Goal: Task Accomplishment & Management: Check status

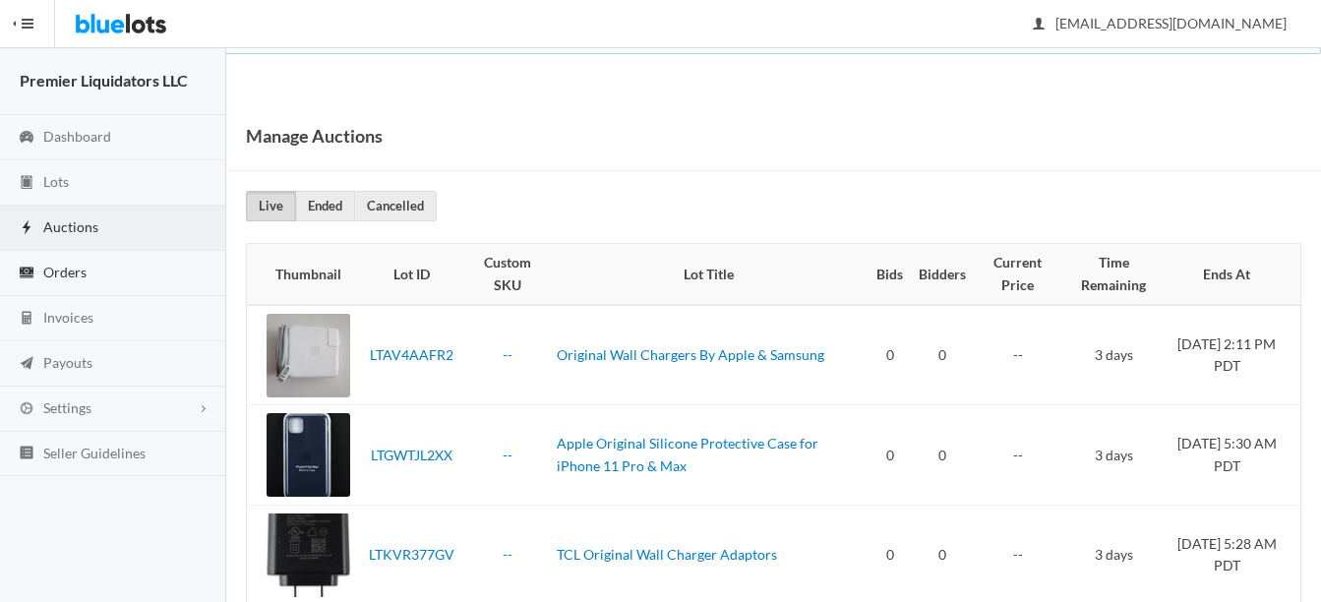
click at [48, 266] on span "Orders" at bounding box center [64, 272] width 43 height 17
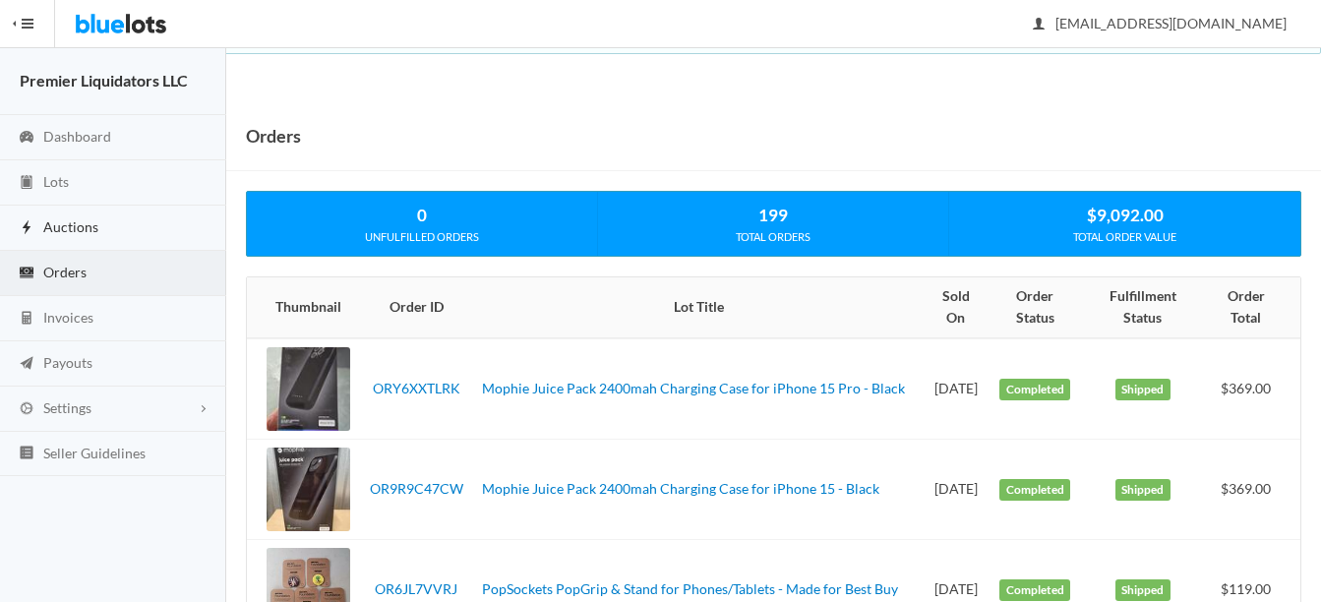
click at [64, 226] on span "Auctions" at bounding box center [70, 226] width 55 height 17
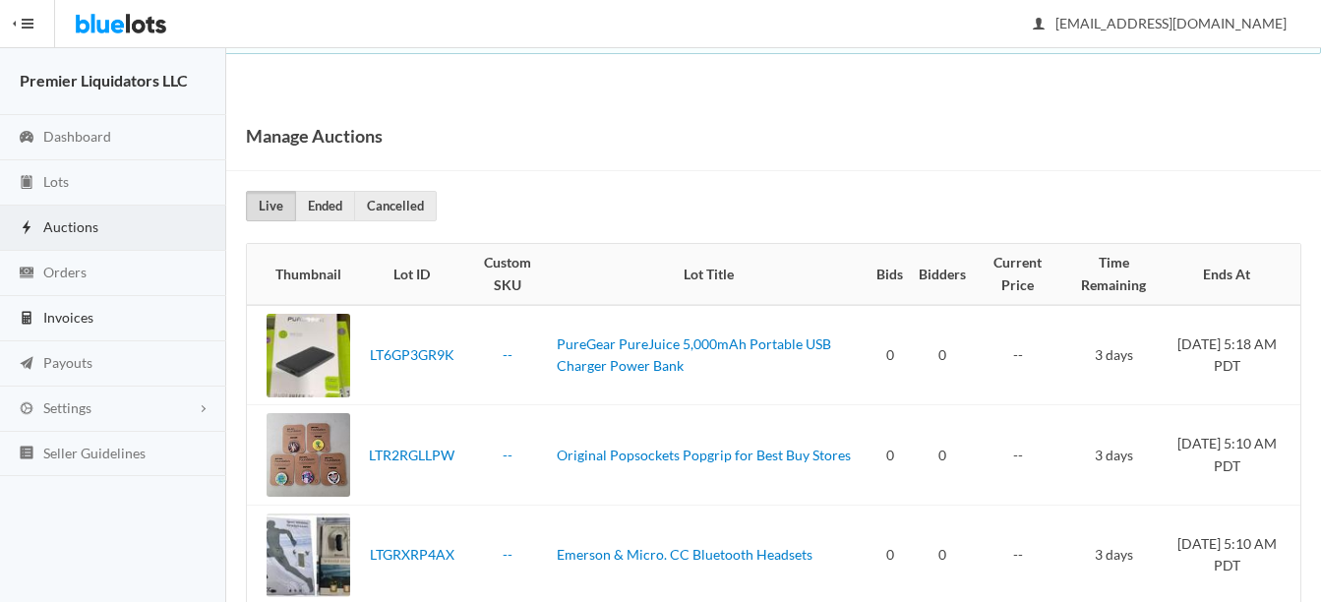
click at [73, 314] on span "Invoices" at bounding box center [68, 317] width 50 height 17
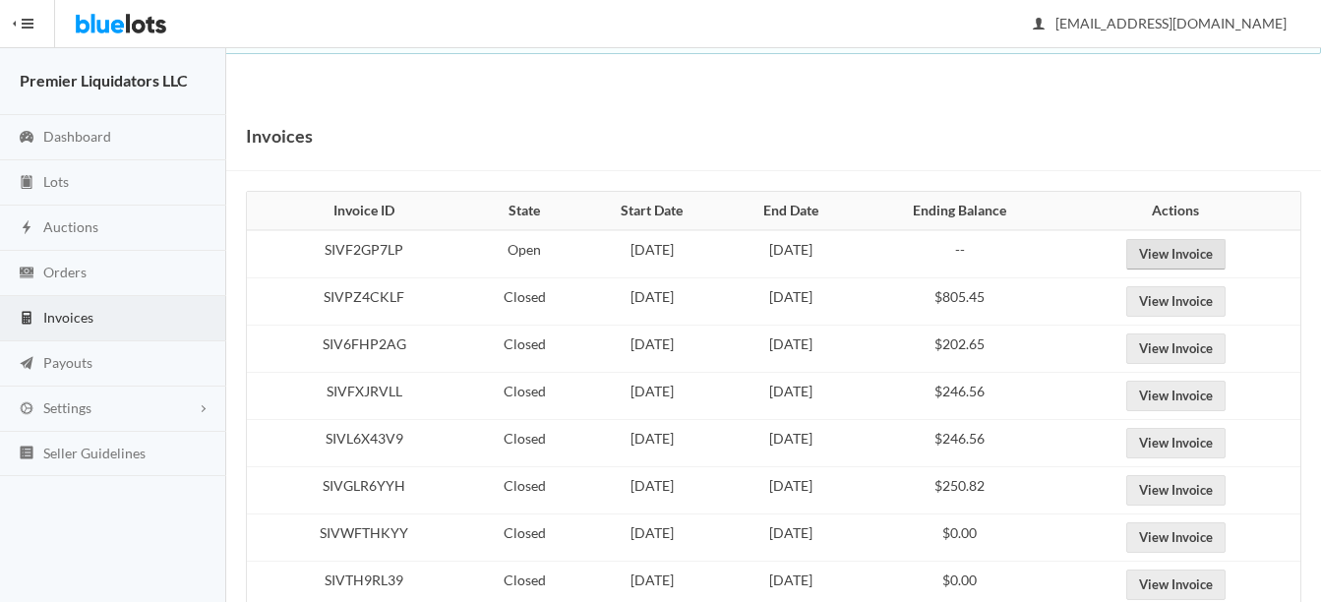
click at [1183, 258] on link "View Invoice" at bounding box center [1175, 254] width 99 height 30
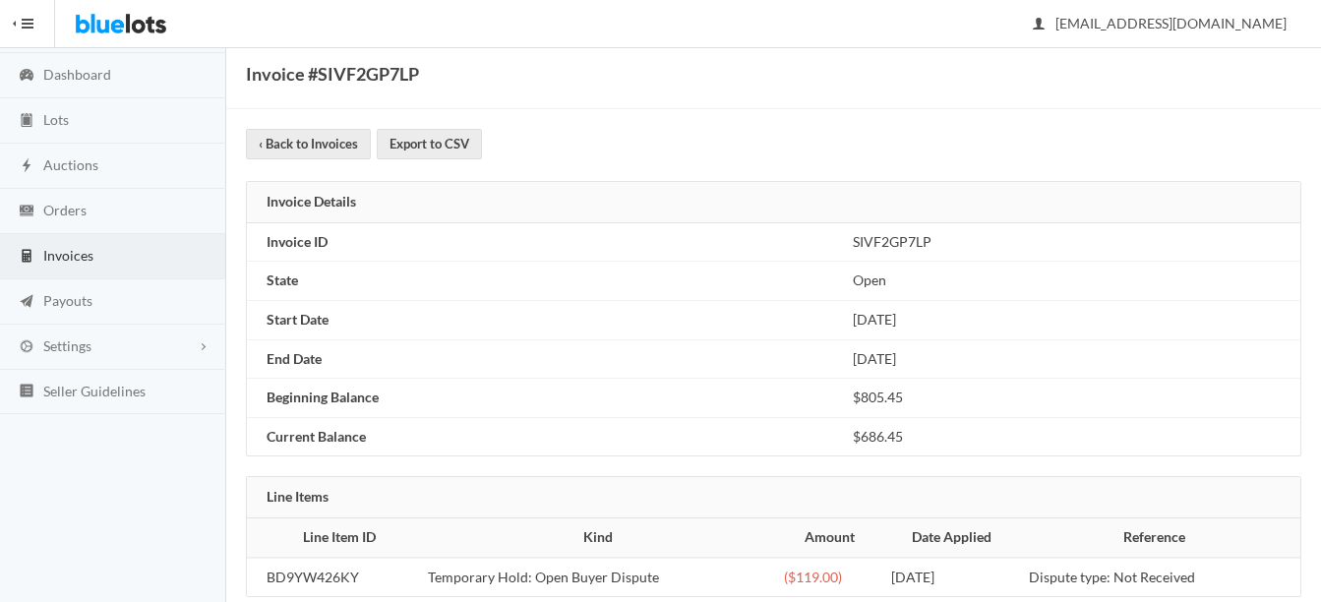
scroll to position [96, 0]
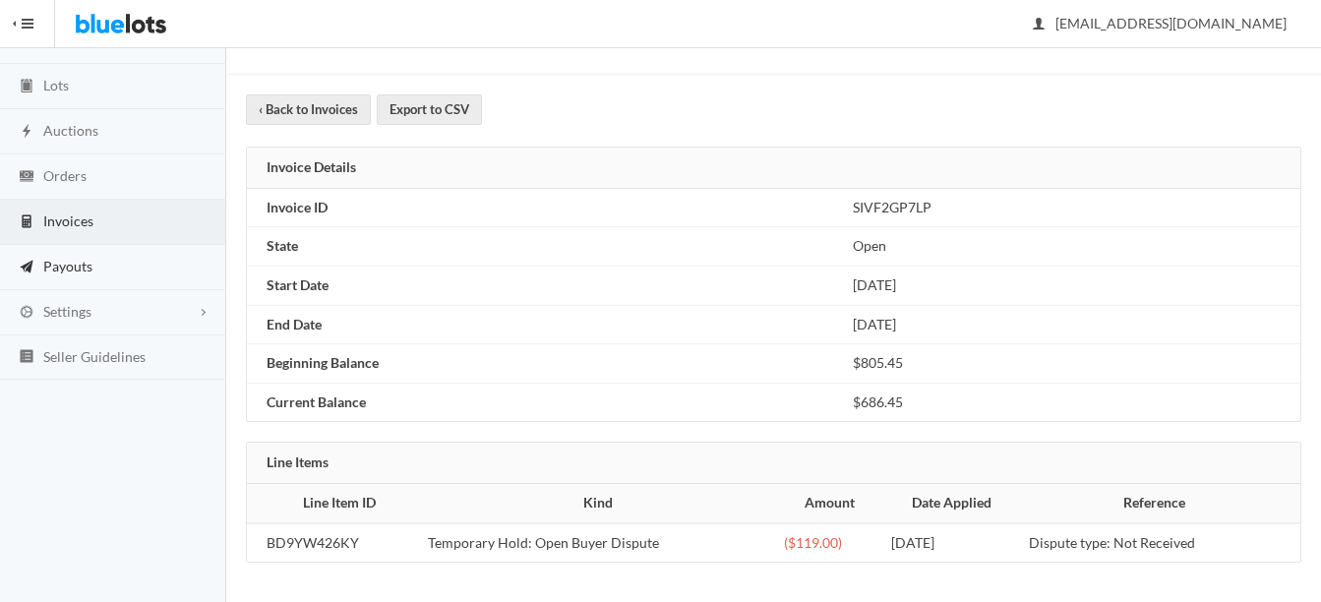
click at [66, 263] on span "Payouts" at bounding box center [67, 266] width 49 height 17
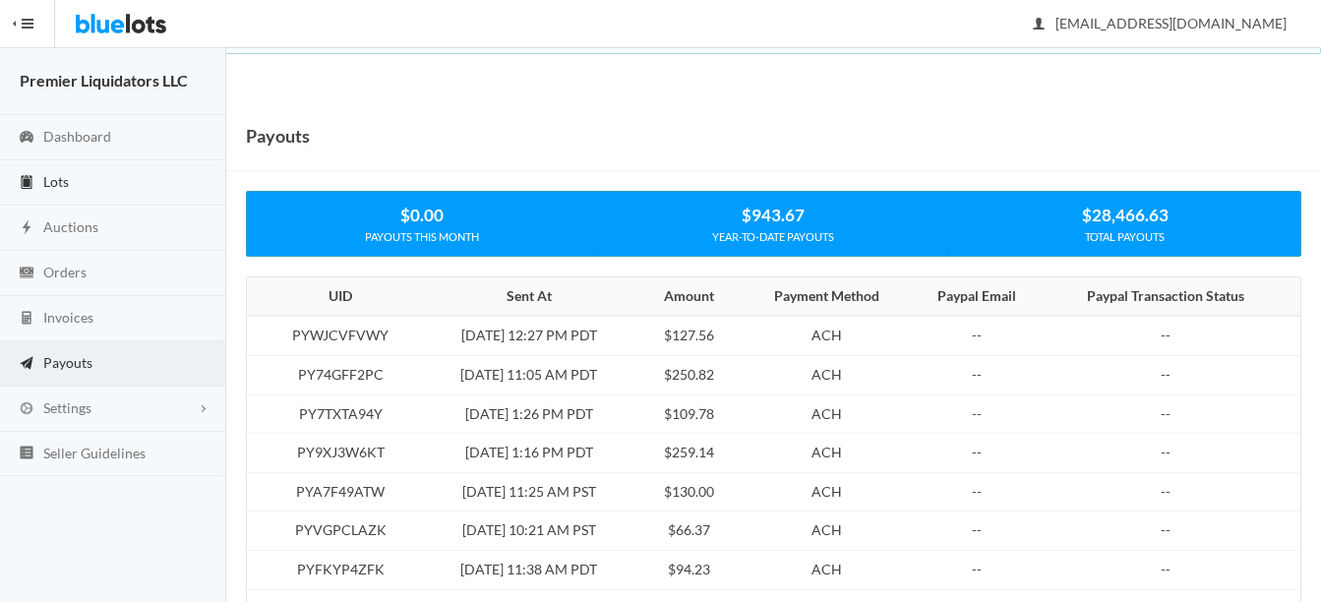
click at [61, 176] on span "Lots" at bounding box center [56, 181] width 26 height 17
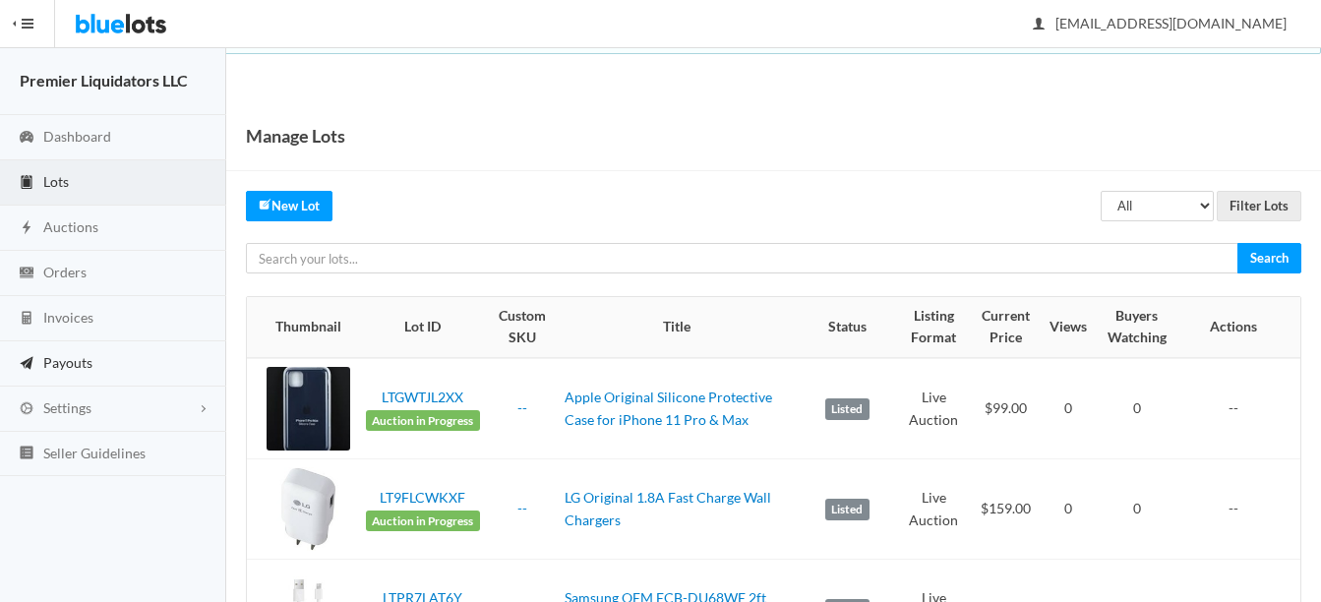
click at [68, 356] on span "Payouts" at bounding box center [67, 362] width 49 height 17
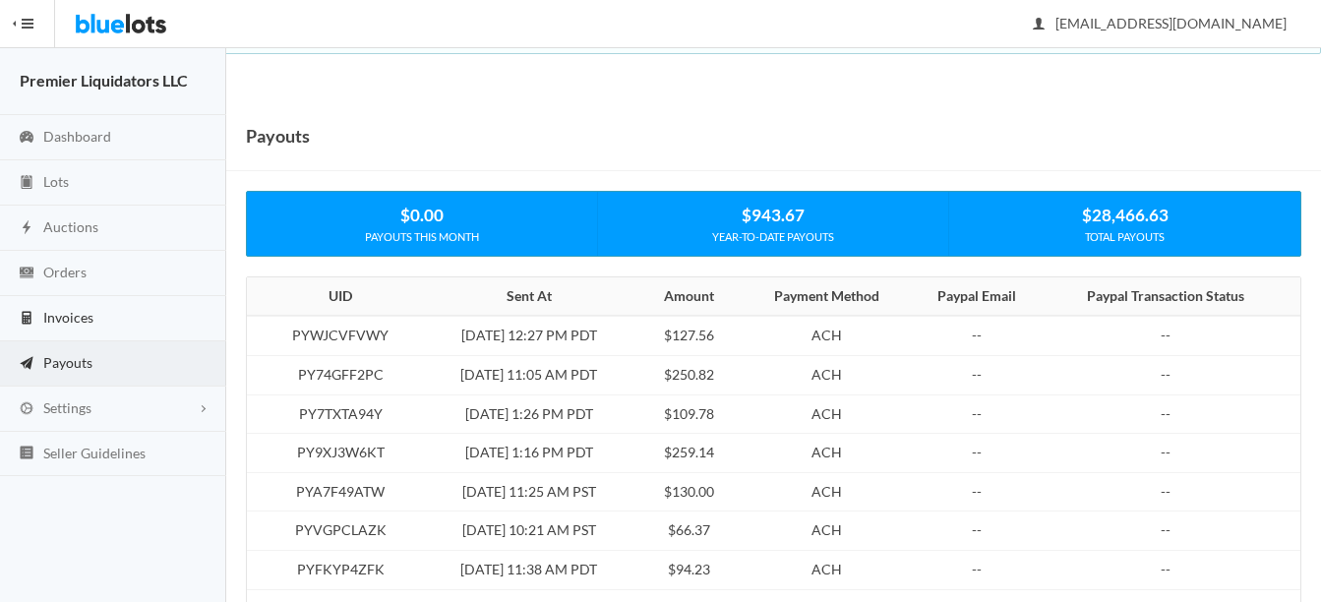
click at [67, 315] on span "Invoices" at bounding box center [68, 317] width 50 height 17
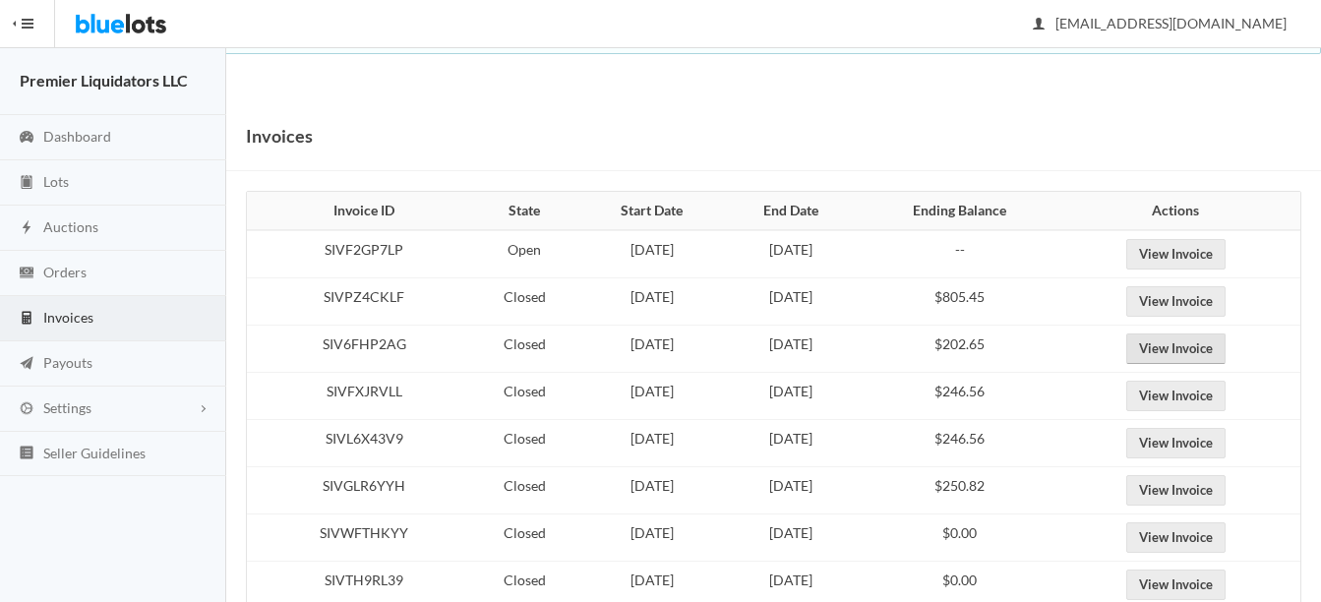
click at [1225, 344] on link "View Invoice" at bounding box center [1175, 348] width 99 height 30
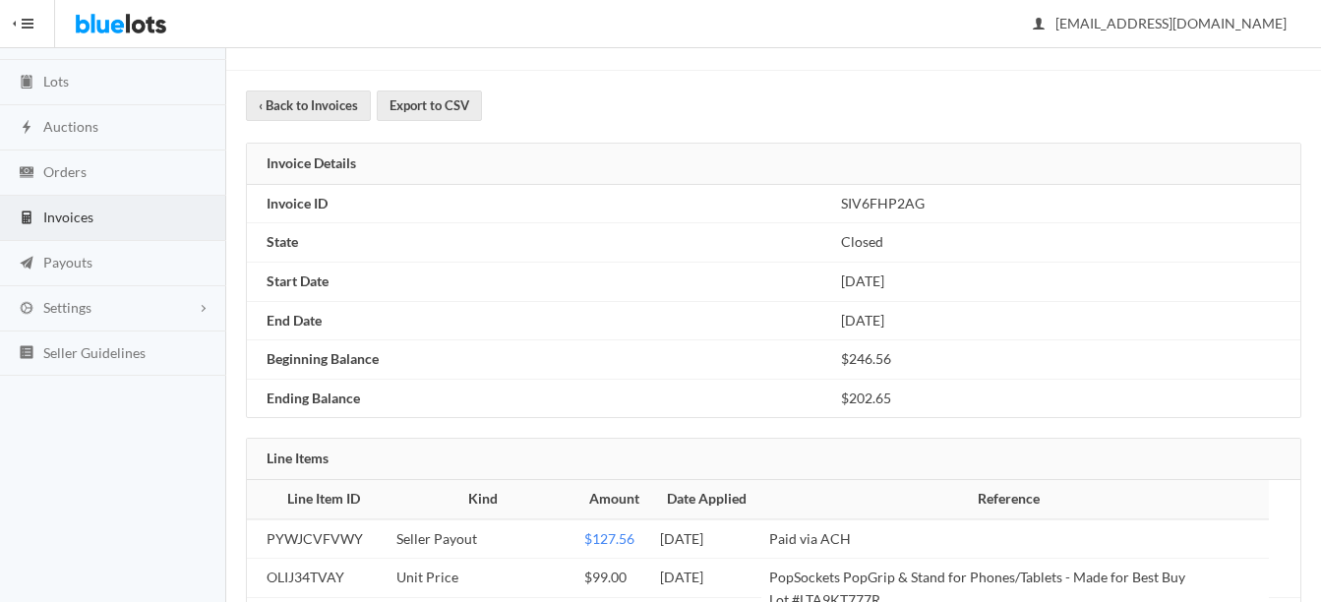
scroll to position [94, 0]
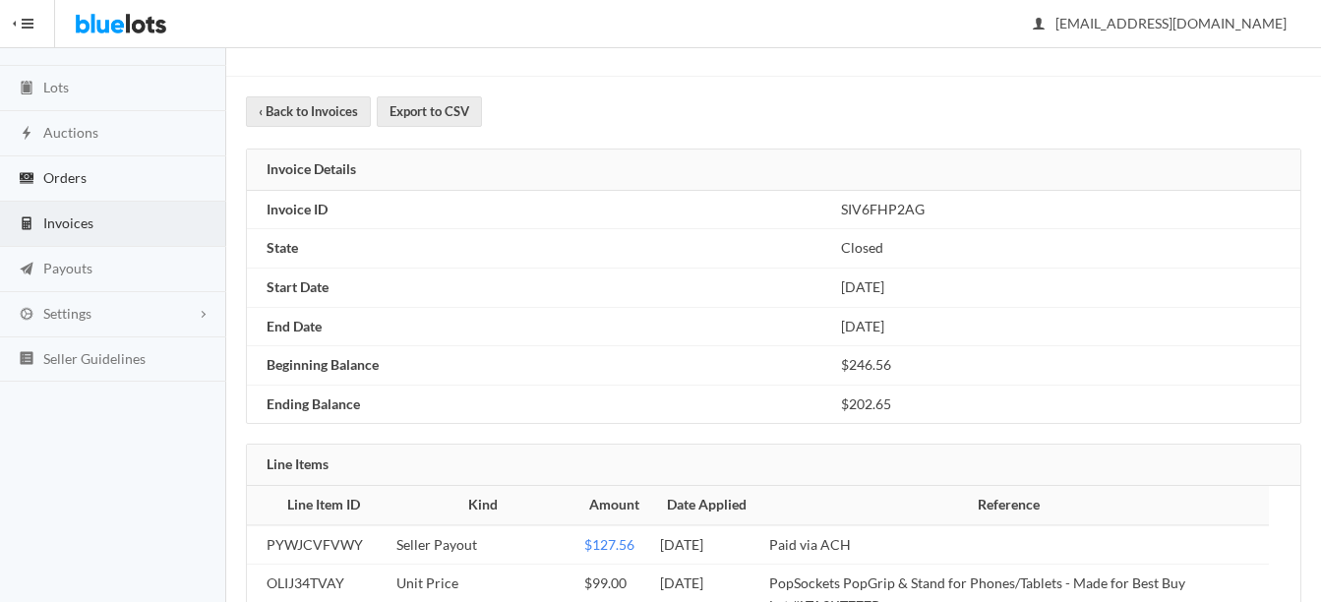
click at [78, 181] on span "Orders" at bounding box center [64, 177] width 43 height 17
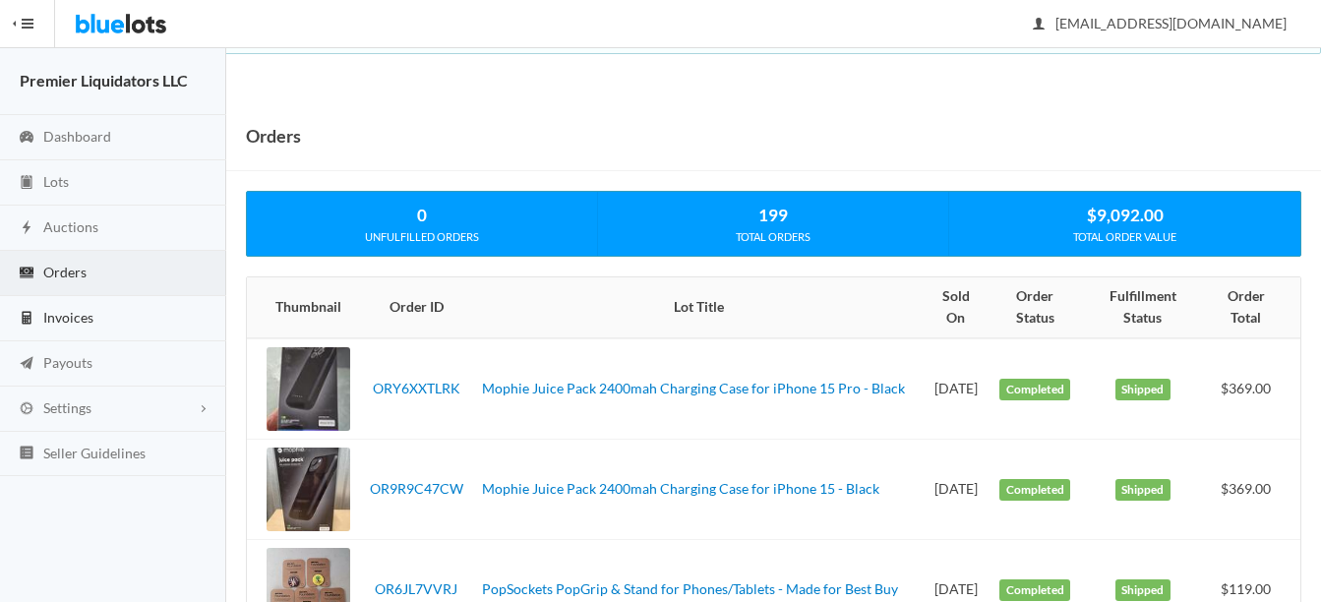
click at [57, 317] on span "Invoices" at bounding box center [68, 317] width 50 height 17
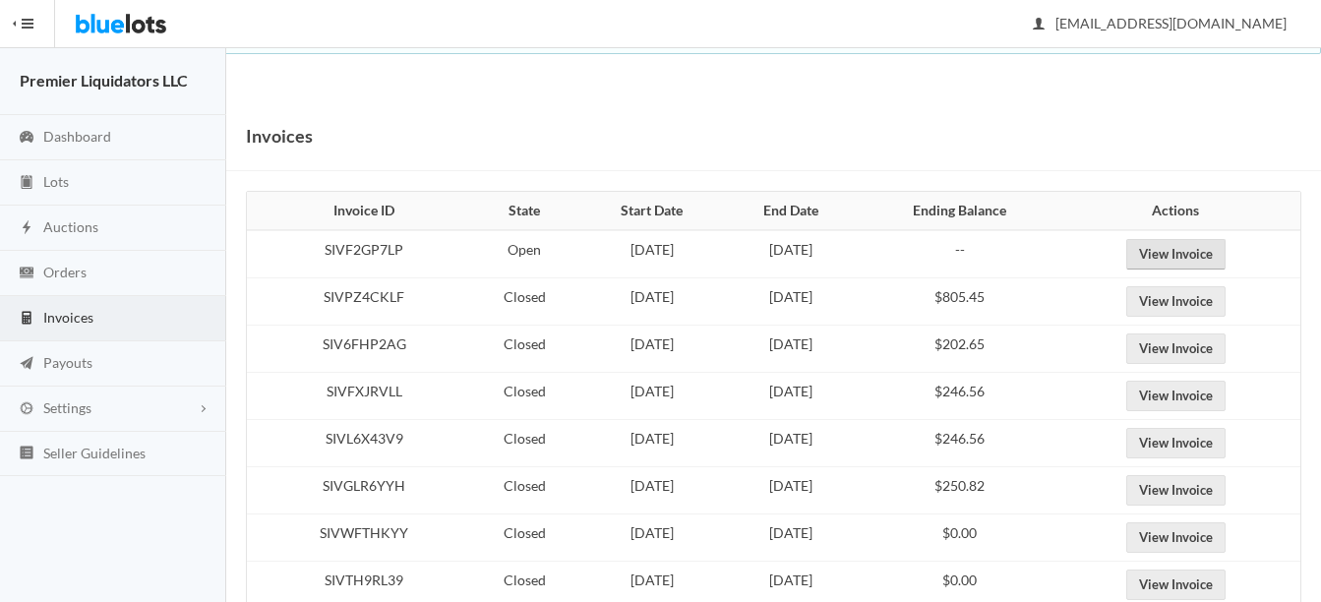
click at [1203, 253] on link "View Invoice" at bounding box center [1175, 254] width 99 height 30
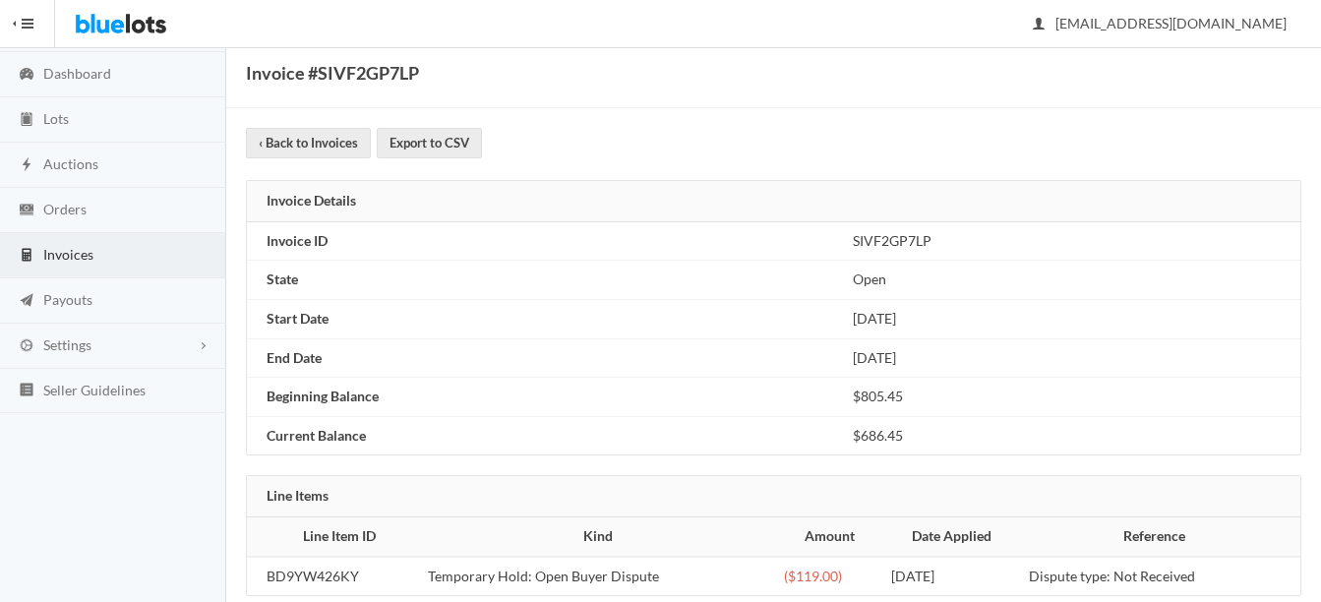
scroll to position [96, 0]
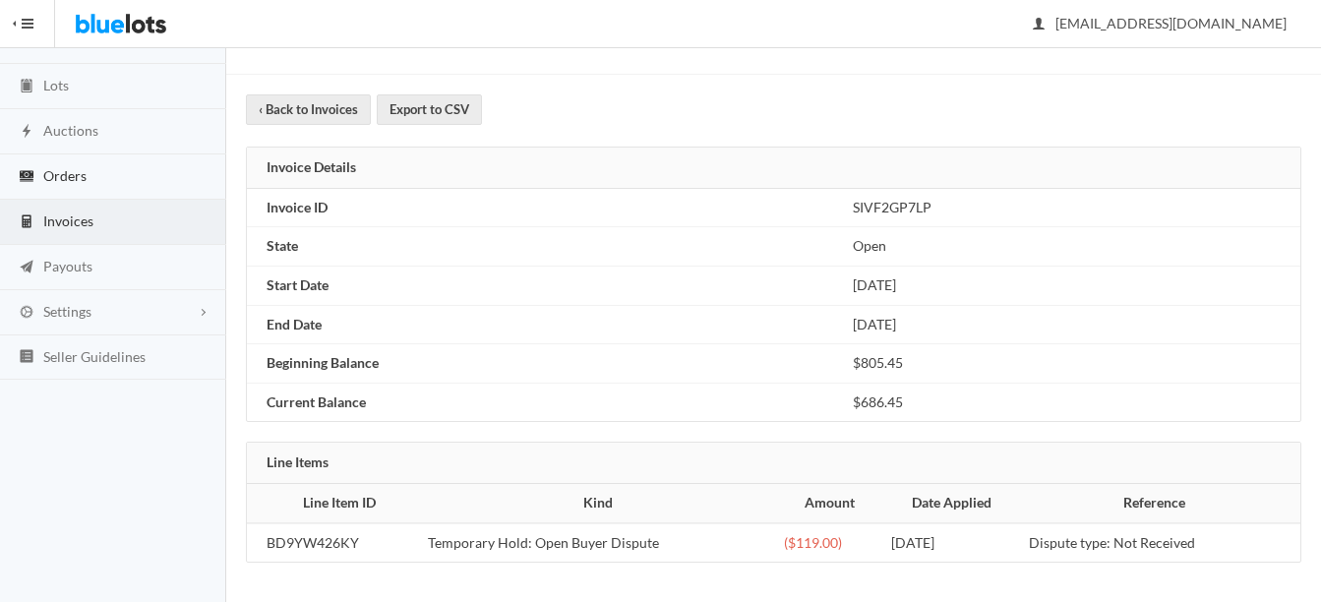
click at [64, 167] on span "Orders" at bounding box center [64, 175] width 43 height 17
